Goal: Complete application form

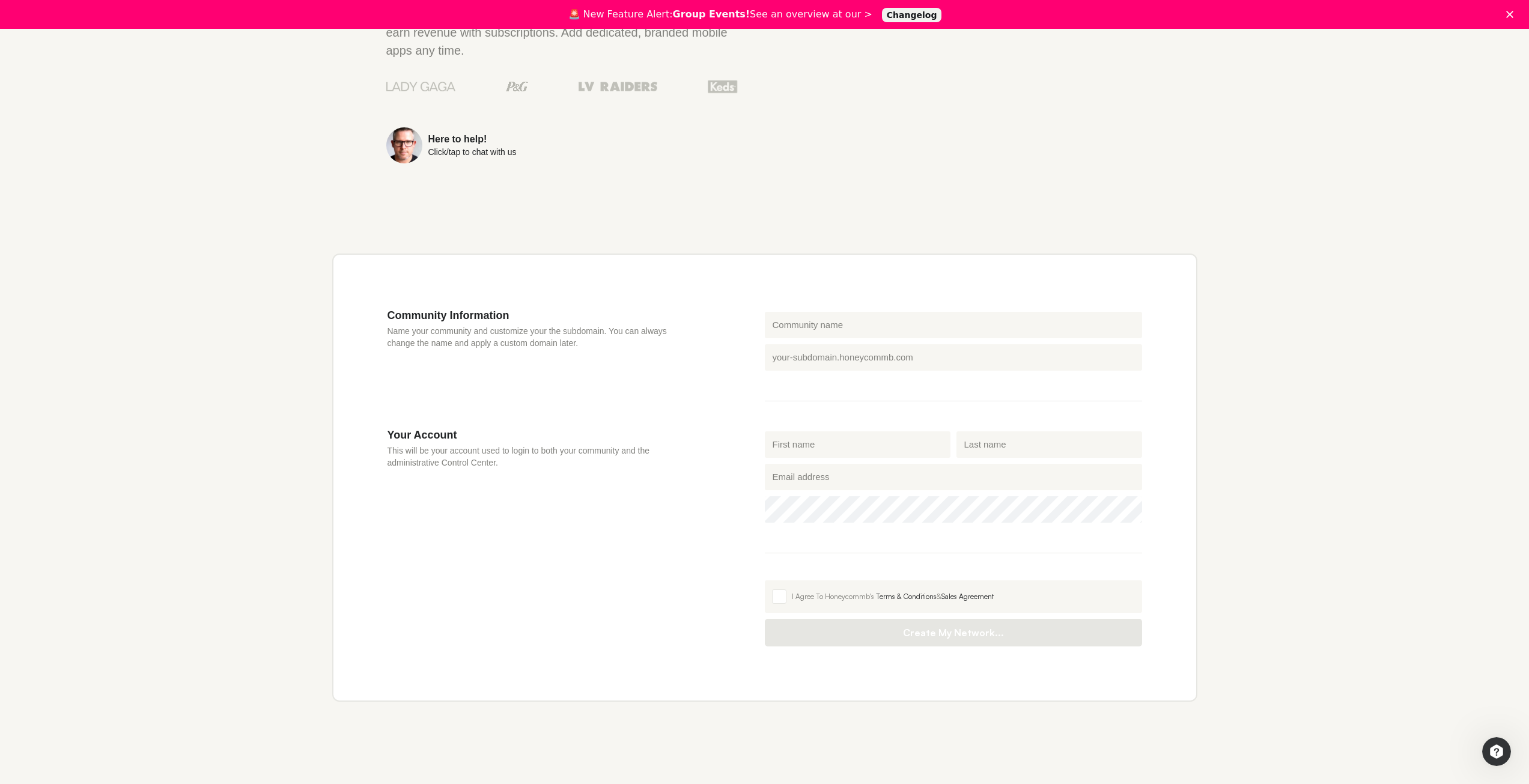
scroll to position [172, 0]
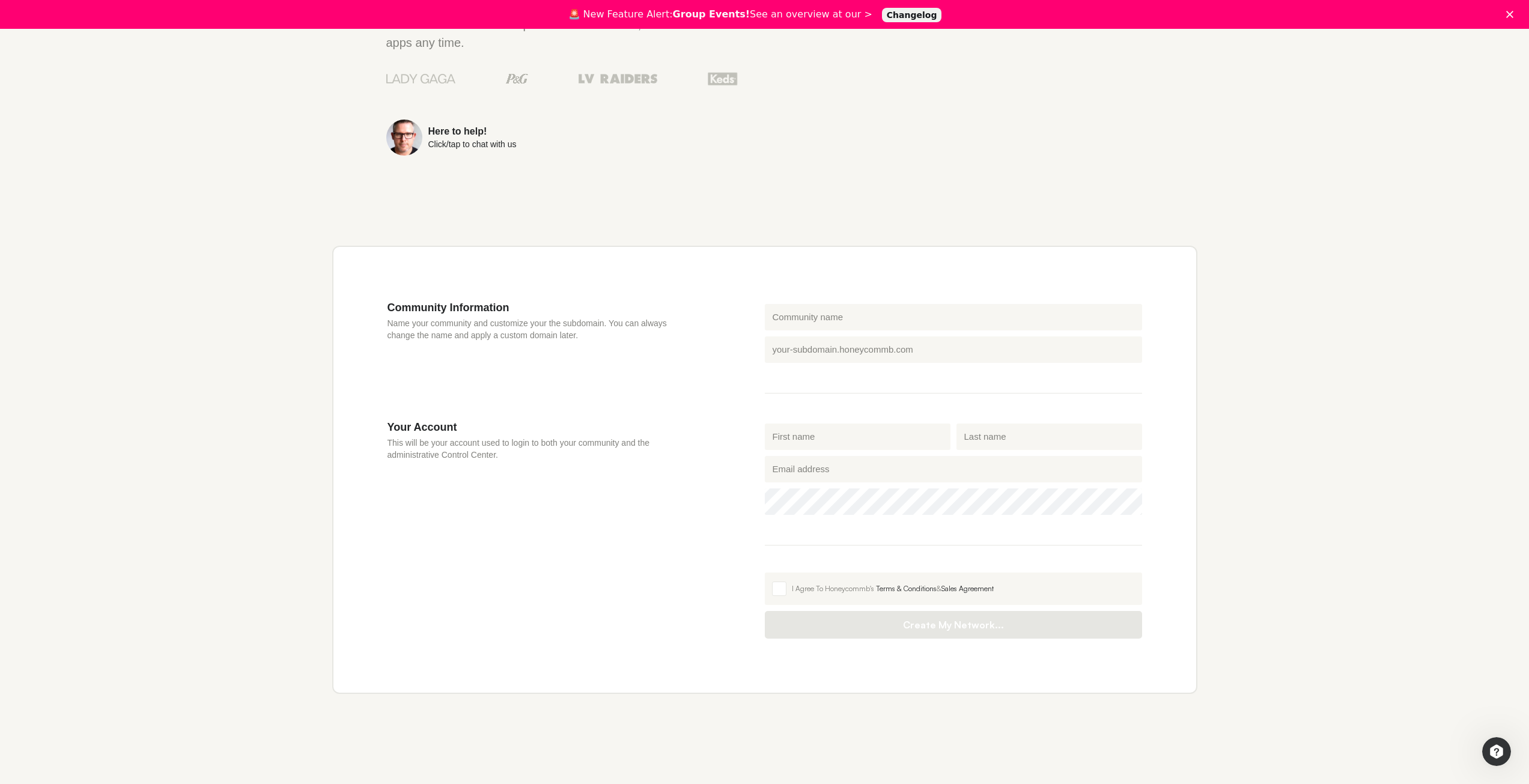
drag, startPoint x: 804, startPoint y: 340, endPoint x: 804, endPoint y: 348, distance: 8.0
click at [804, 343] on div "Honeycommb subdomain .honeycommb.com" at bounding box center [953, 349] width 377 height 27
click at [804, 348] on input "Honeycommb subdomain" at bounding box center [953, 349] width 377 height 27
type input "checkrr"
click at [803, 327] on input "Community name" at bounding box center [953, 317] width 377 height 27
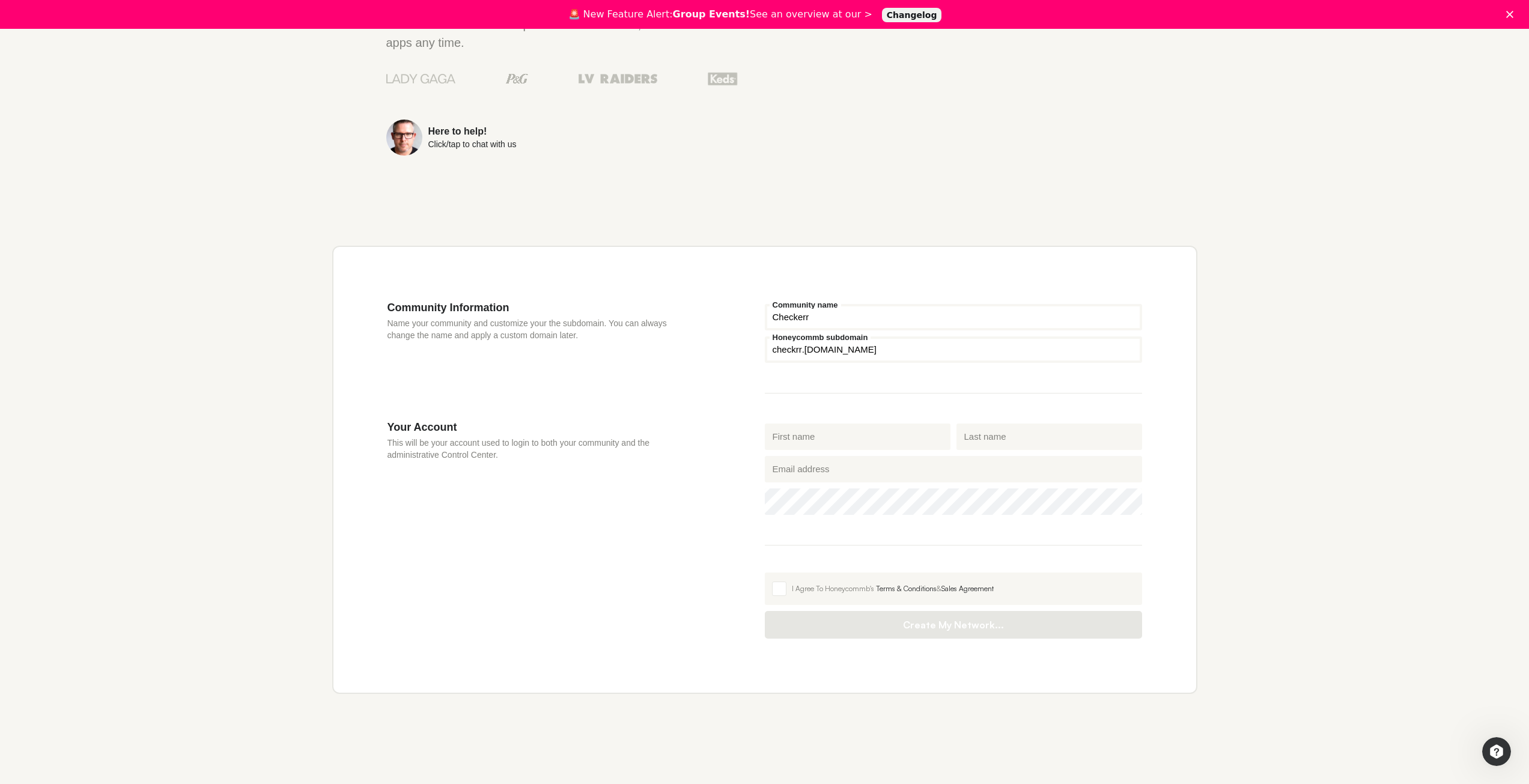
type input "Checkerr"
click at [795, 351] on input "checkrr" at bounding box center [953, 349] width 377 height 27
type input "checkerr"
click at [810, 437] on input "First name" at bounding box center [857, 437] width 186 height 27
type input "c"
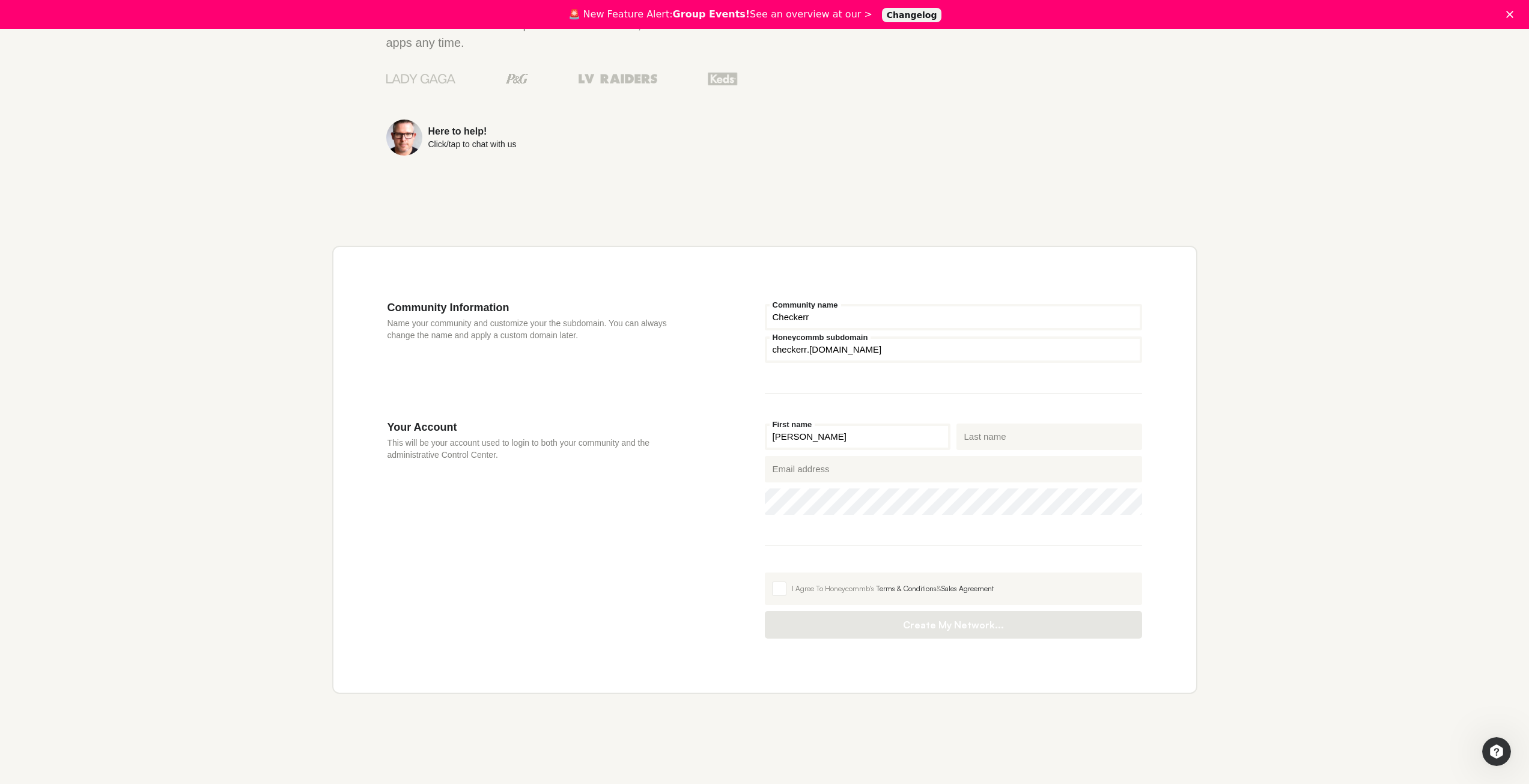
type input "Neil"
type input "H"
type input "j"
type input "James"
type input "denchman@fumemail.com"
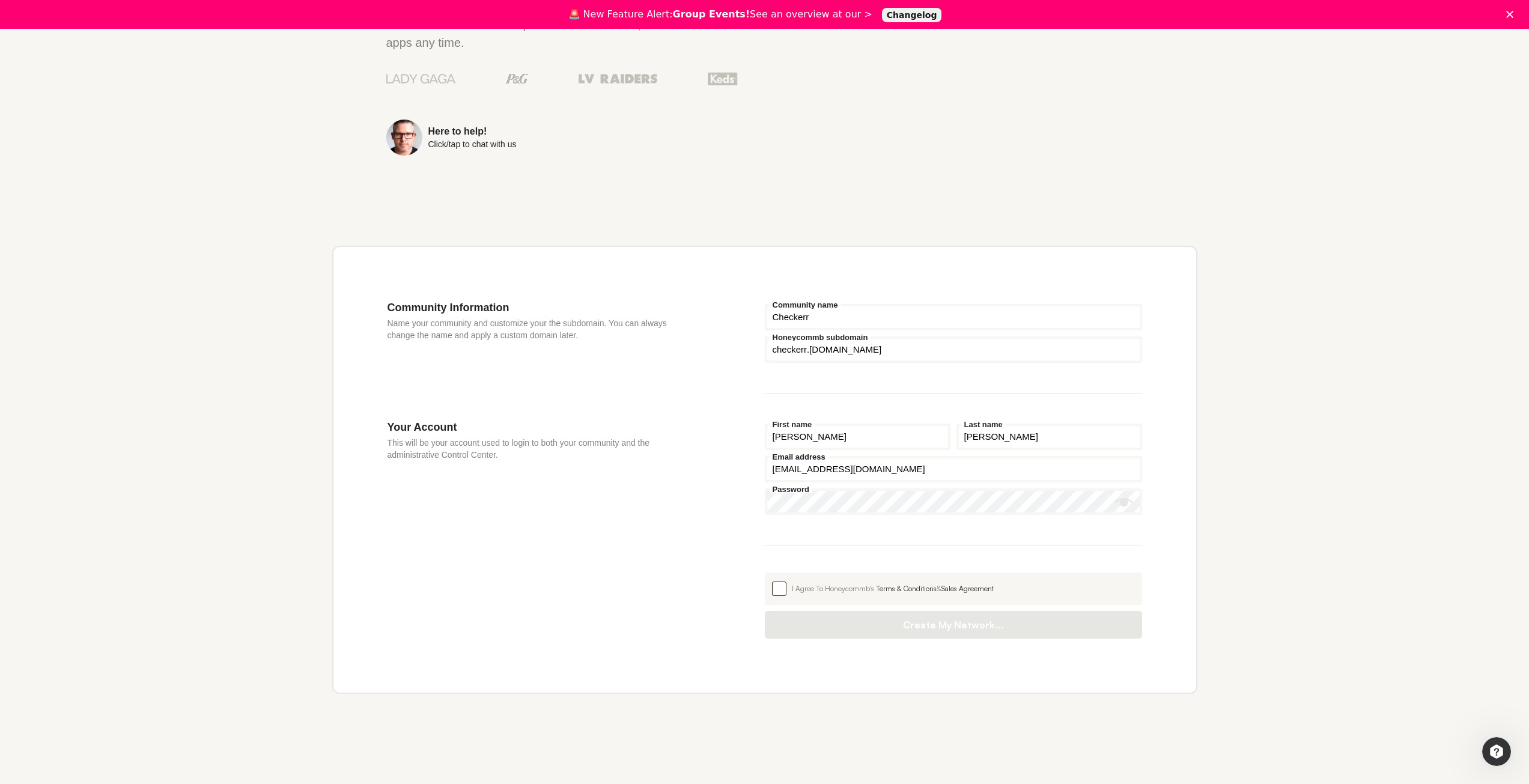
click at [776, 584] on span at bounding box center [779, 589] width 15 height 15
click at [764, 572] on input "I Agree To Honeycommb's Terms & Conditions & Sales Agreement" at bounding box center [764, 572] width 0 height 0
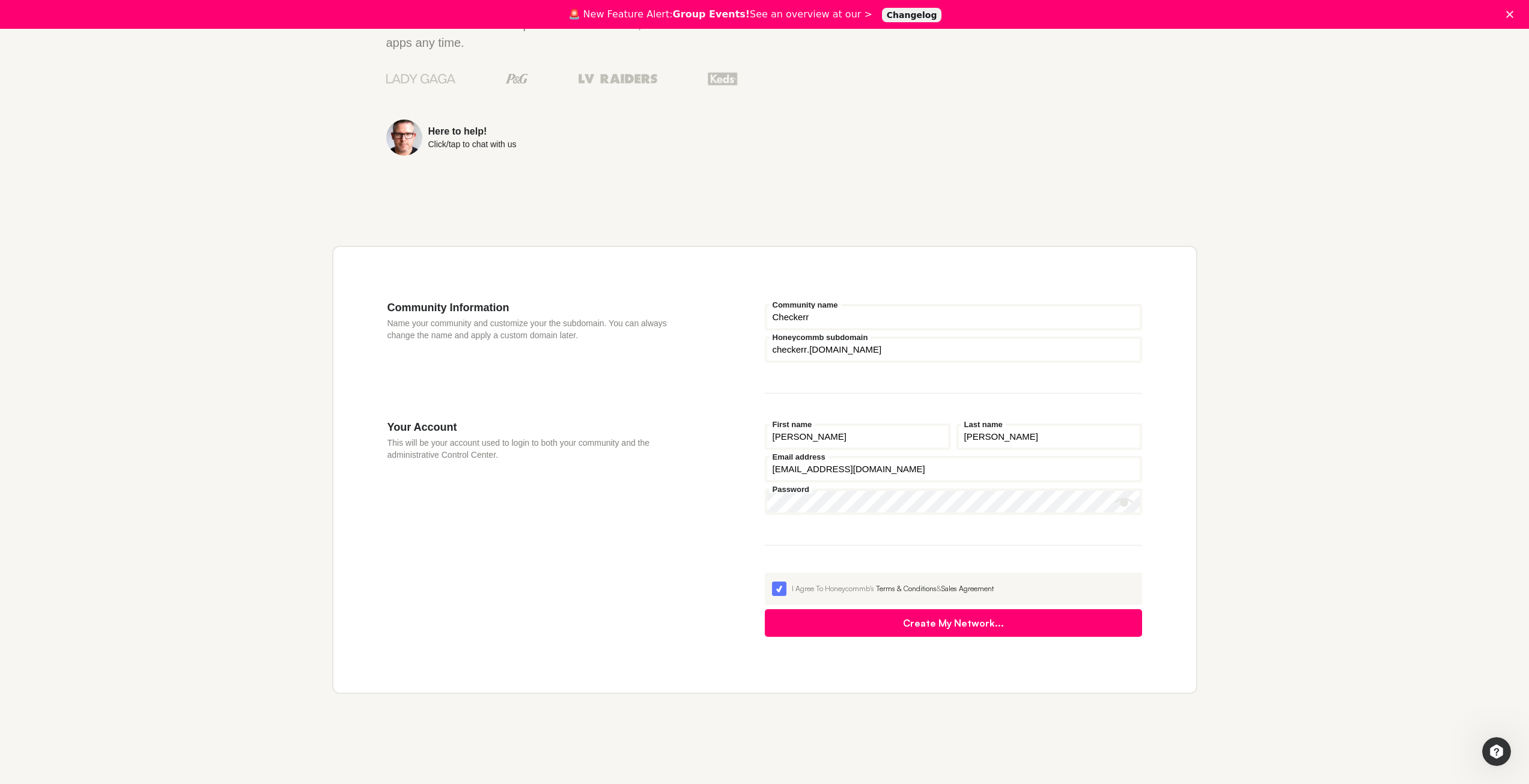
click at [874, 619] on button "Create My Network..." at bounding box center [953, 622] width 377 height 27
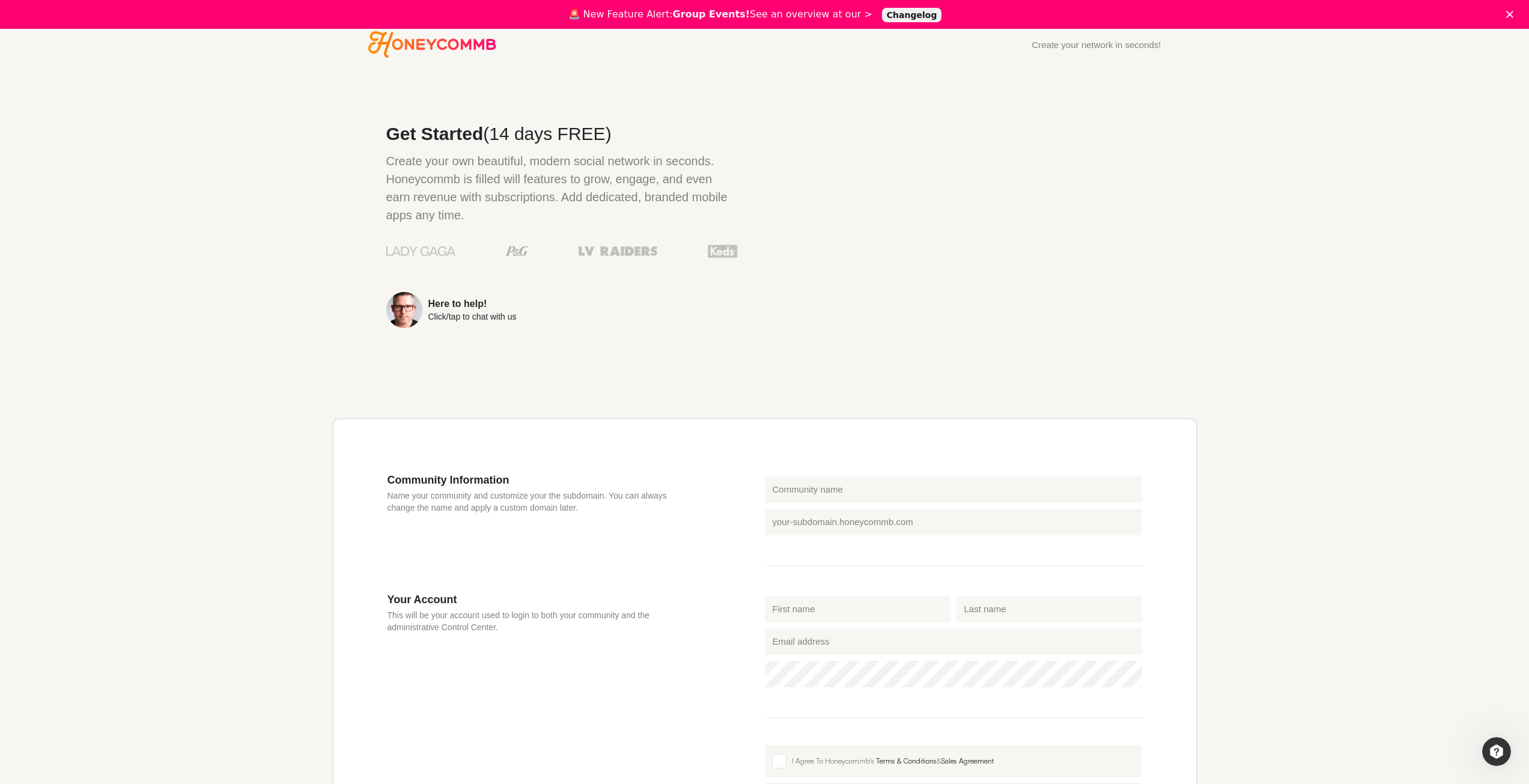
click at [452, 41] on icon "Honeycommb" at bounding box center [433, 44] width 128 height 27
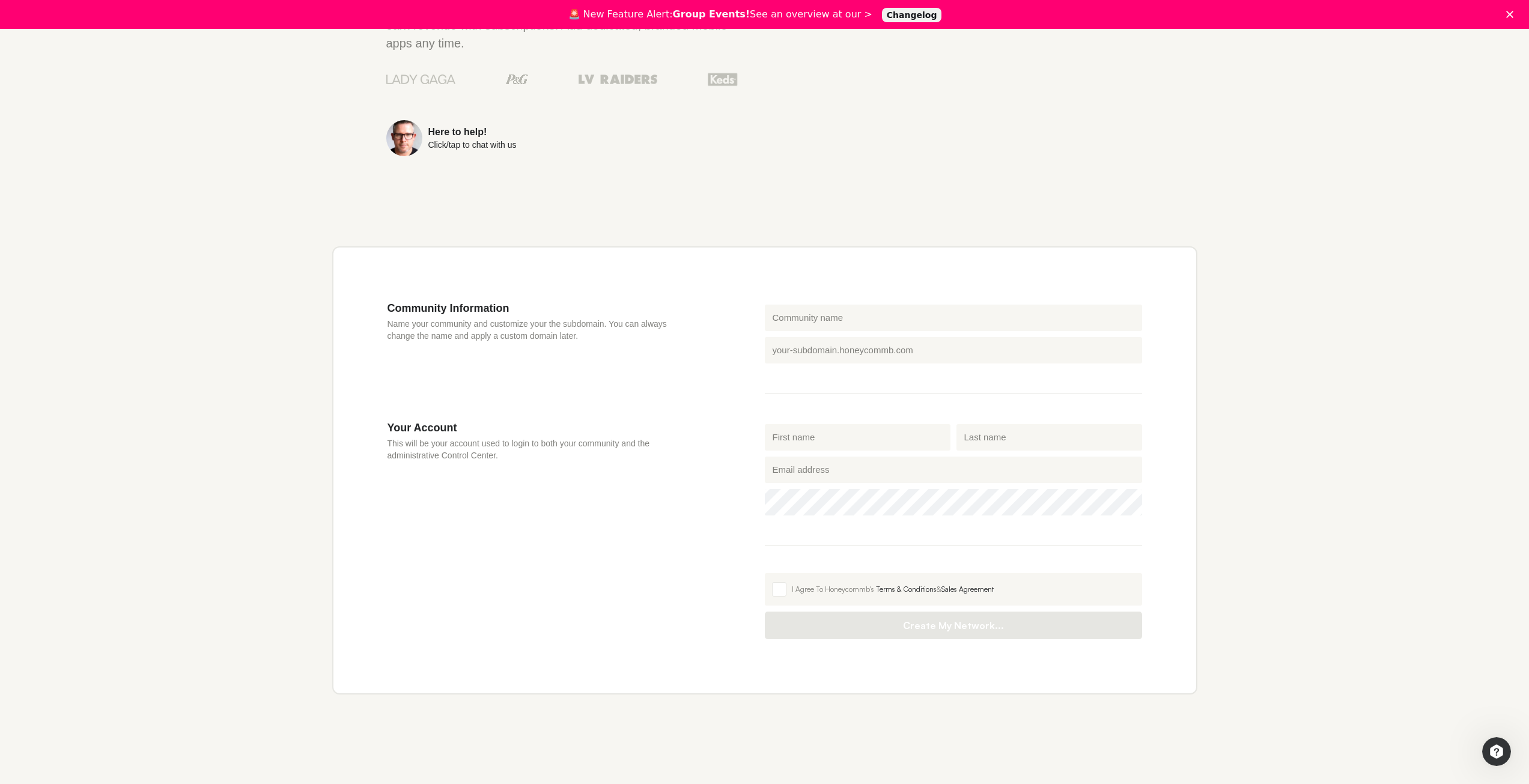
scroll to position [172, 0]
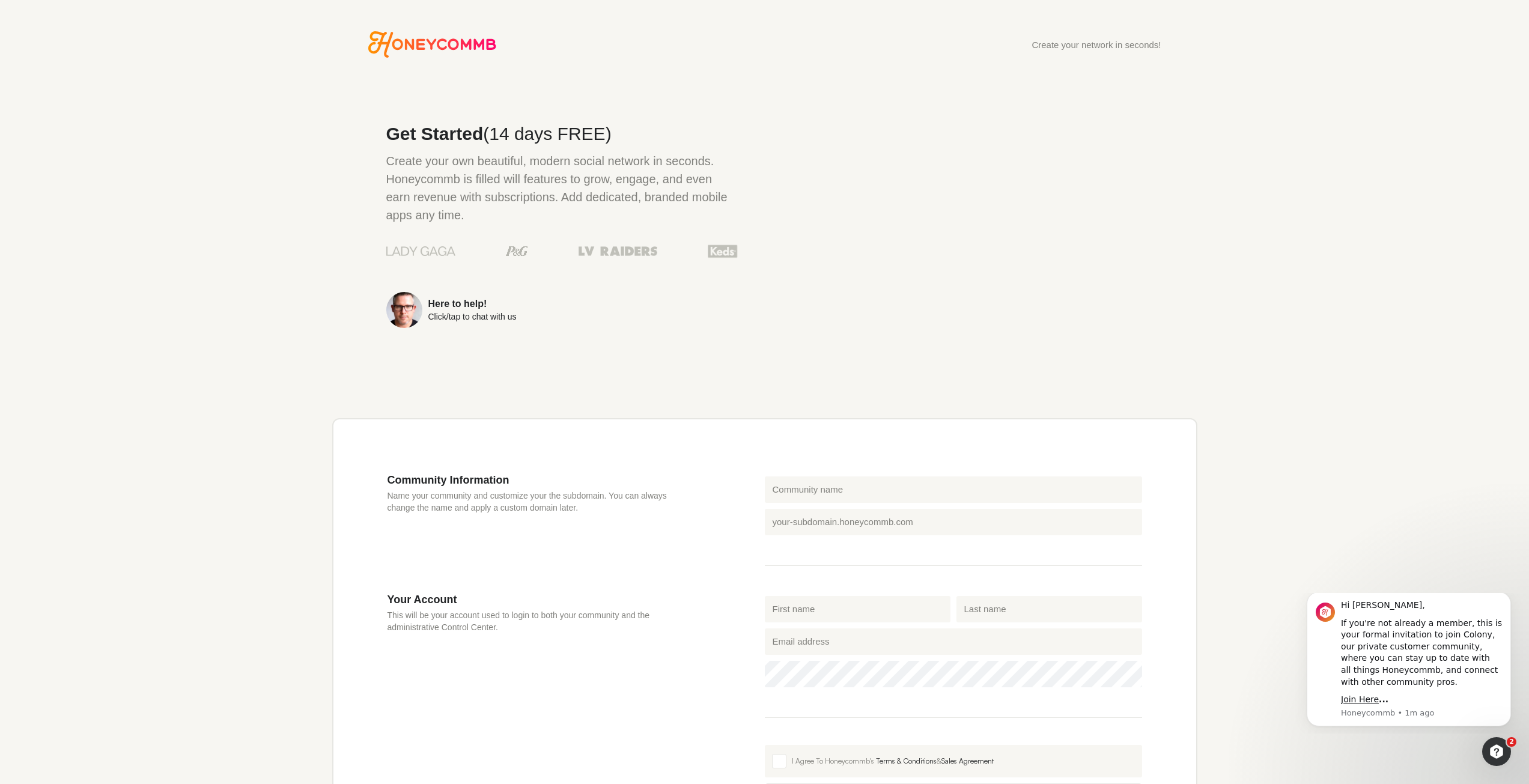
drag, startPoint x: 378, startPoint y: 23, endPoint x: 437, endPoint y: 45, distance: 63.0
click at [385, 28] on html "Create your network in seconds! Get Started (14 days FREE) Create your own beau…" at bounding box center [764, 392] width 1529 height 784
click at [440, 46] on icon "Honeycommb" at bounding box center [433, 44] width 128 height 27
